Goal: Check status

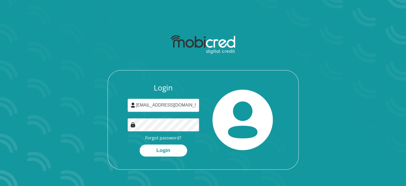
drag, startPoint x: 162, startPoint y: 152, endPoint x: 175, endPoint y: 176, distance: 26.6
click at [162, 152] on button "Login" at bounding box center [164, 150] width 48 height 12
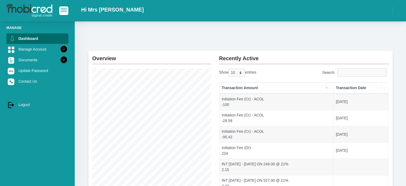
click at [386, 89] on th "Transaction Date" at bounding box center [360, 87] width 55 height 11
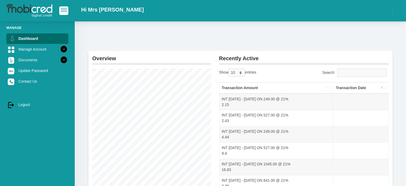
click at [382, 86] on th "Transaction Date" at bounding box center [360, 87] width 55 height 11
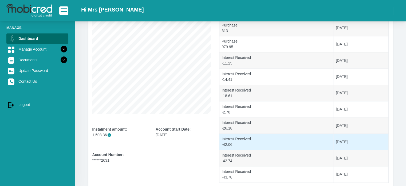
scroll to position [80, 0]
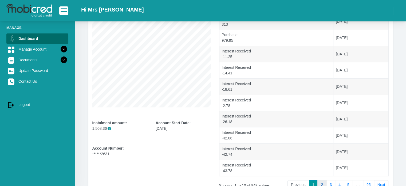
click at [325, 182] on link "2" at bounding box center [321, 185] width 9 height 10
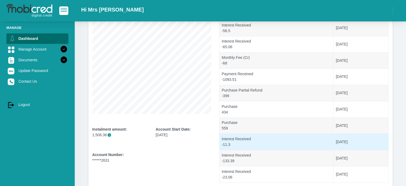
scroll to position [114, 0]
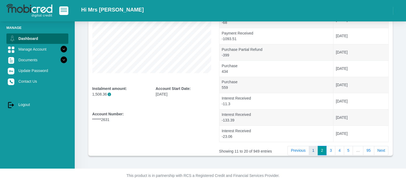
click at [316, 148] on link "1" at bounding box center [313, 151] width 9 height 10
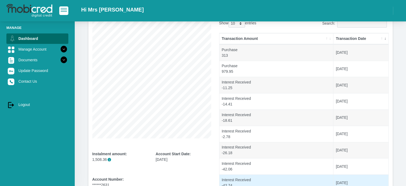
scroll to position [34, 0]
